Goal: Task Accomplishment & Management: Manage account settings

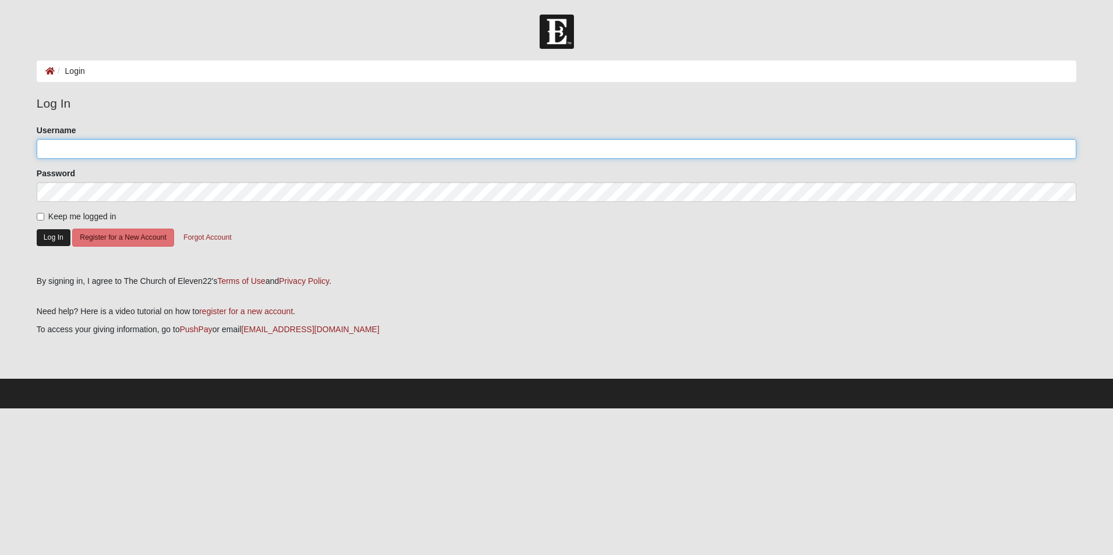
type input "ScoobysMom"
click at [49, 233] on button "Log In" at bounding box center [54, 237] width 34 height 17
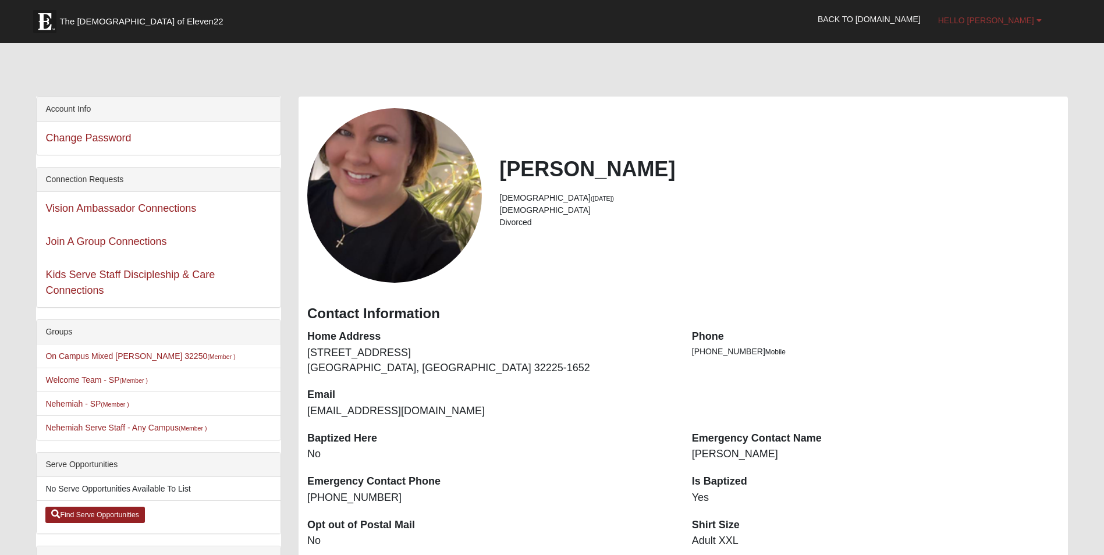
click at [1035, 23] on link "Hello [PERSON_NAME]" at bounding box center [989, 20] width 121 height 29
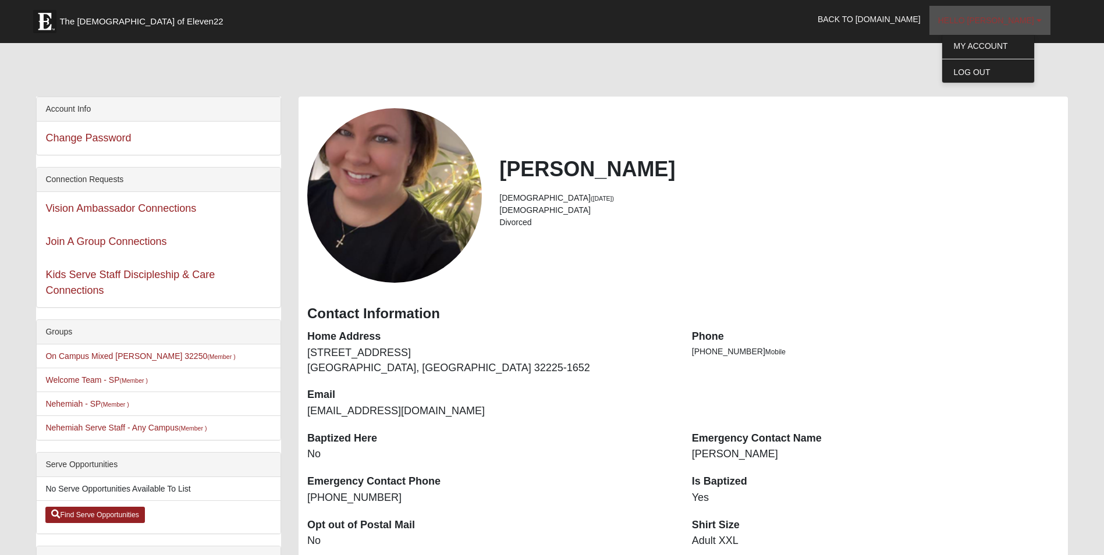
click at [1035, 23] on link "Hello [PERSON_NAME]" at bounding box center [989, 20] width 121 height 29
